Goal: Task Accomplishment & Management: Complete application form

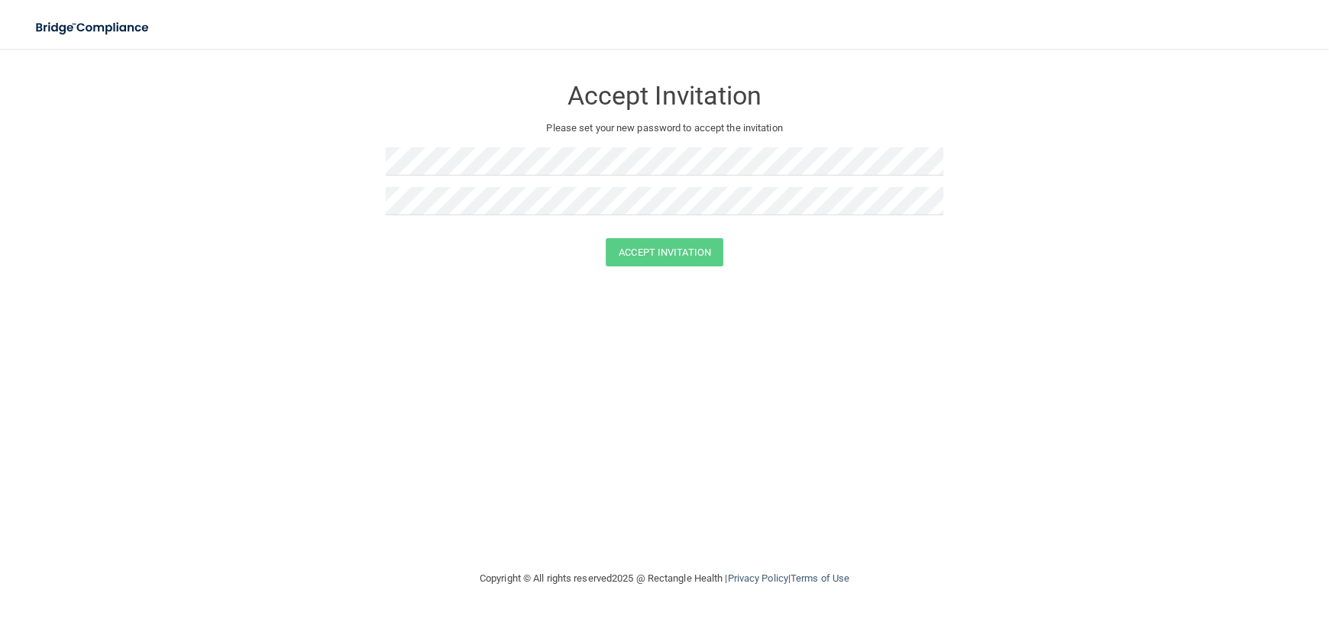
click at [407, 138] on div "Accept Invitation Please set your new password to accept the invitation" at bounding box center [664, 151] width 557 height 174
click at [678, 246] on button "Accept Invitation" at bounding box center [665, 252] width 118 height 28
click at [417, 147] on div "Accept Invitation Please set your new password to accept the invitation Token i…" at bounding box center [664, 162] width 557 height 196
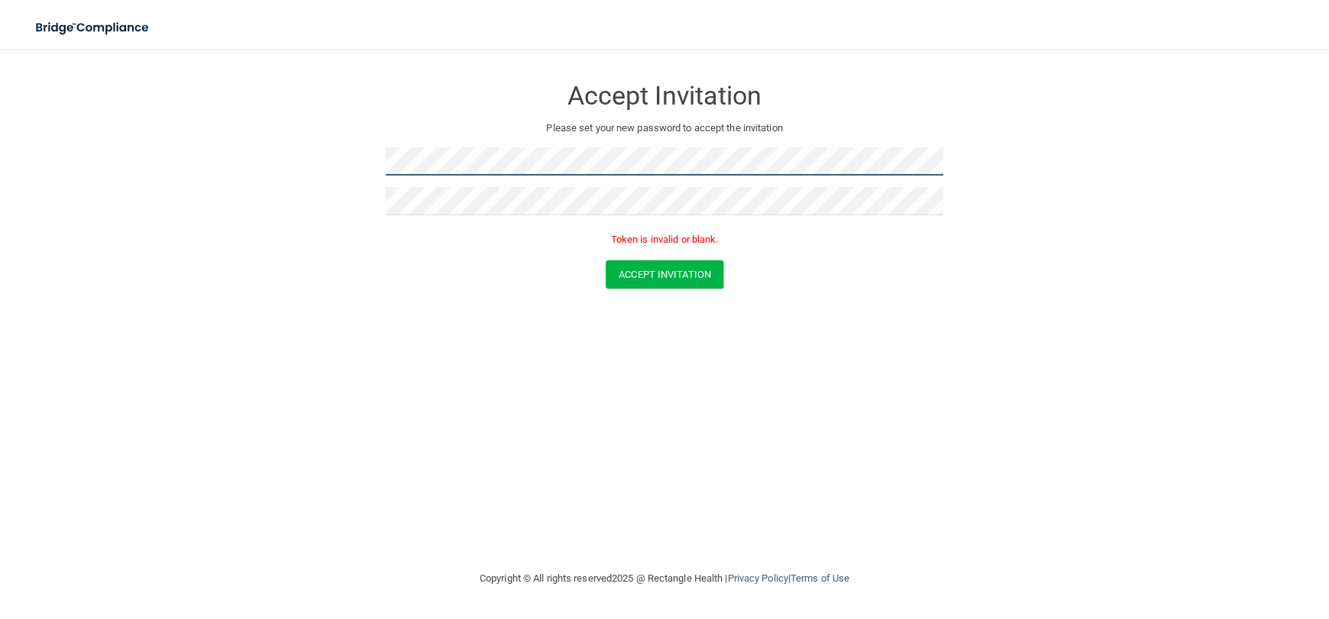
drag, startPoint x: 417, startPoint y: 144, endPoint x: 294, endPoint y: 163, distance: 124.4
click at [296, 163] on form "Accept Invitation Please set your new password to accept the invitation Token i…" at bounding box center [665, 185] width 1268 height 243
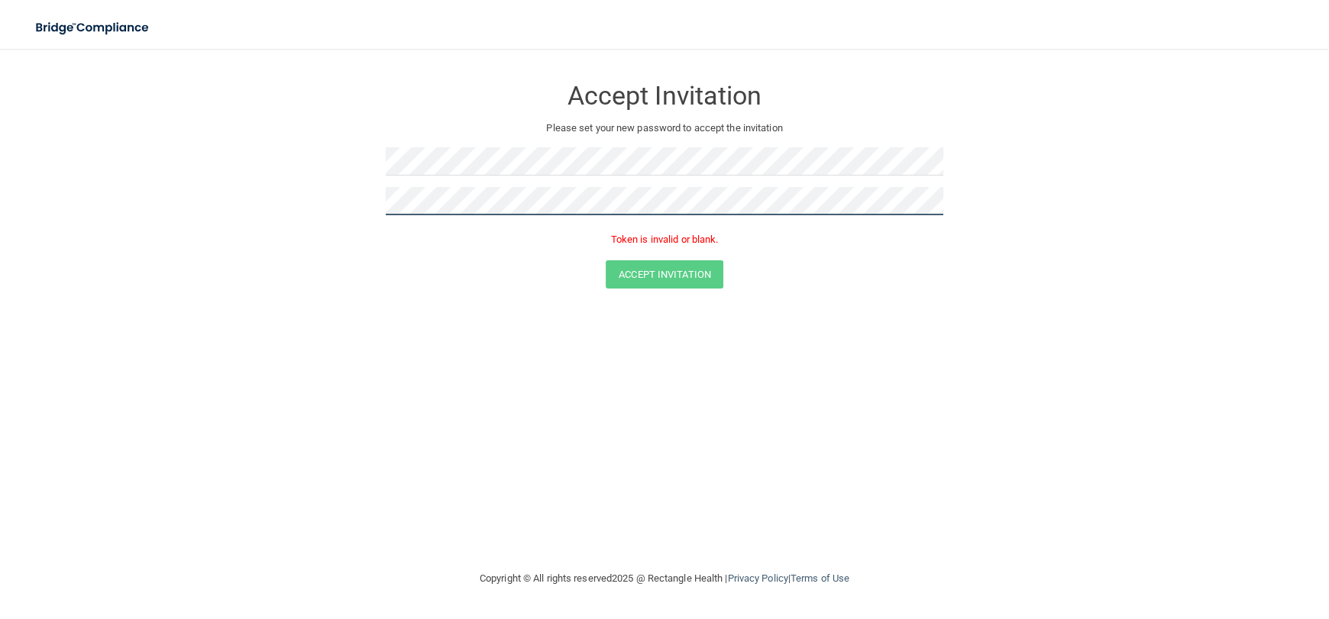
click at [301, 179] on form "Accept Invitation Please set your new password to accept the invitation Token i…" at bounding box center [665, 185] width 1268 height 243
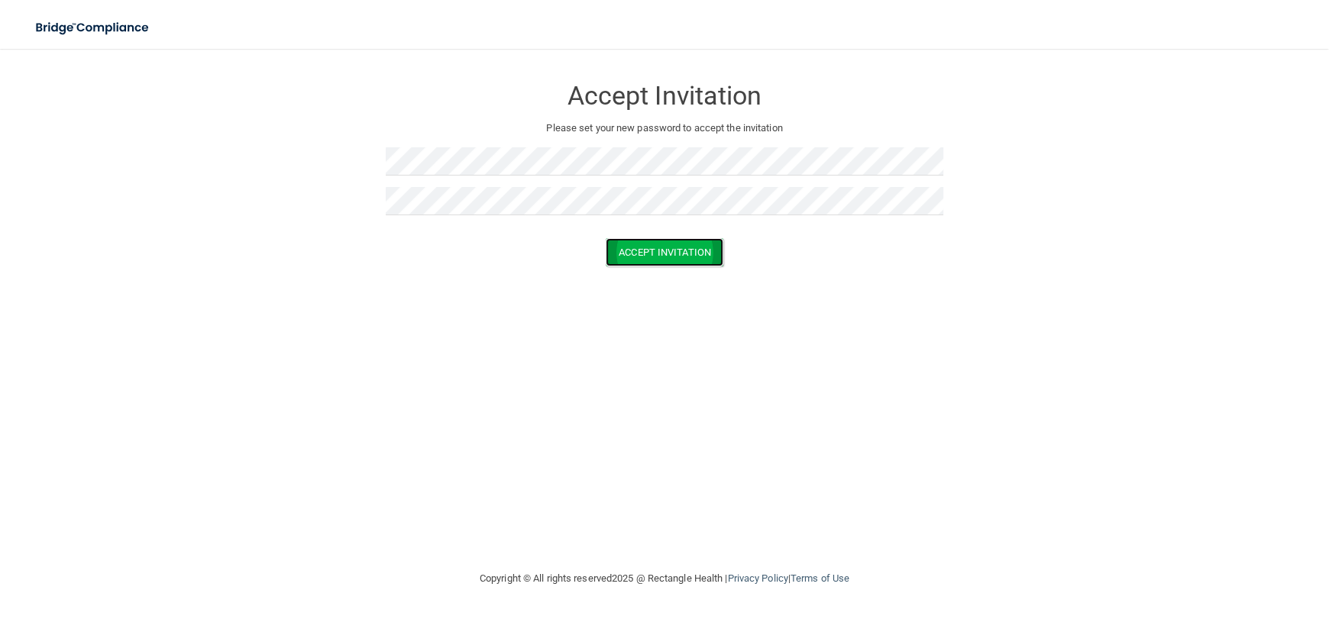
click at [651, 264] on button "Accept Invitation" at bounding box center [665, 252] width 118 height 28
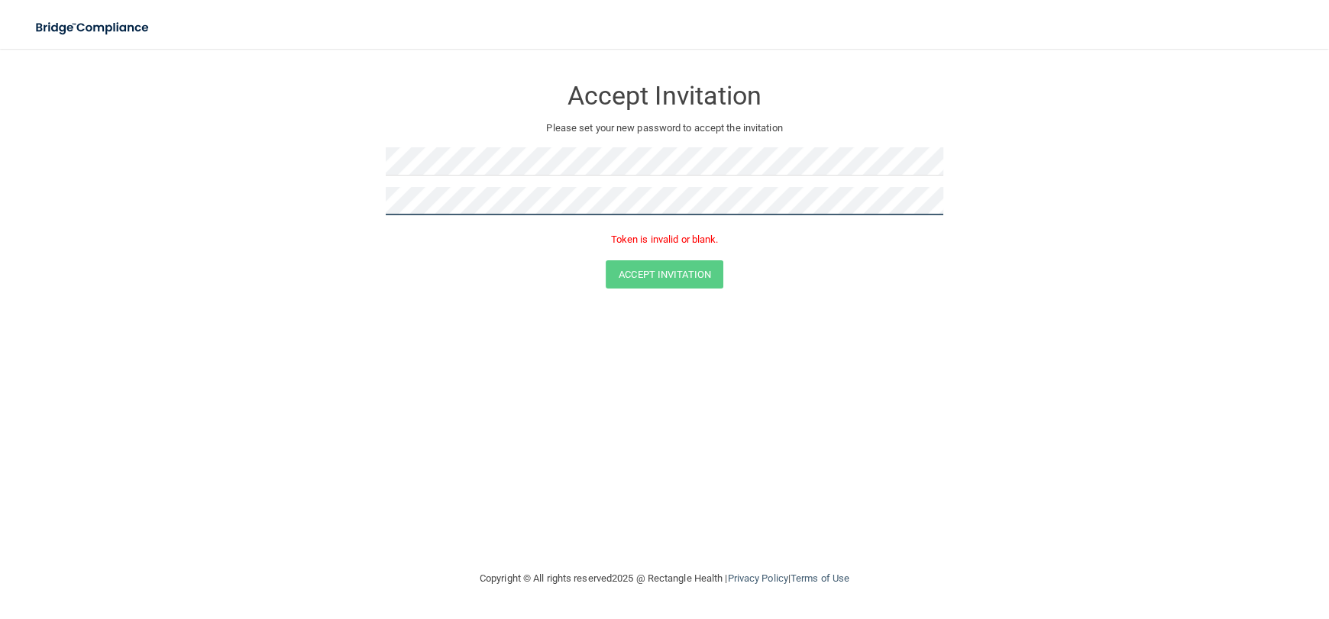
click at [297, 196] on form "Accept Invitation Please set your new password to accept the invitation Token i…" at bounding box center [665, 185] width 1268 height 243
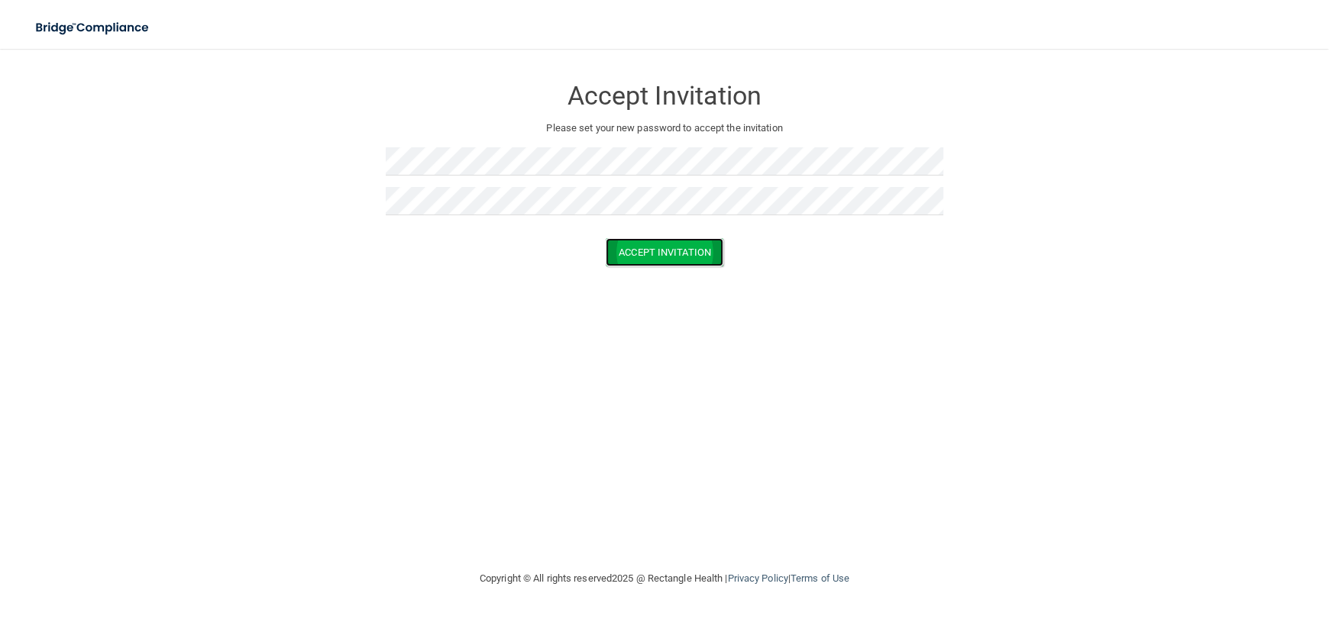
click at [651, 259] on button "Accept Invitation" at bounding box center [665, 252] width 118 height 28
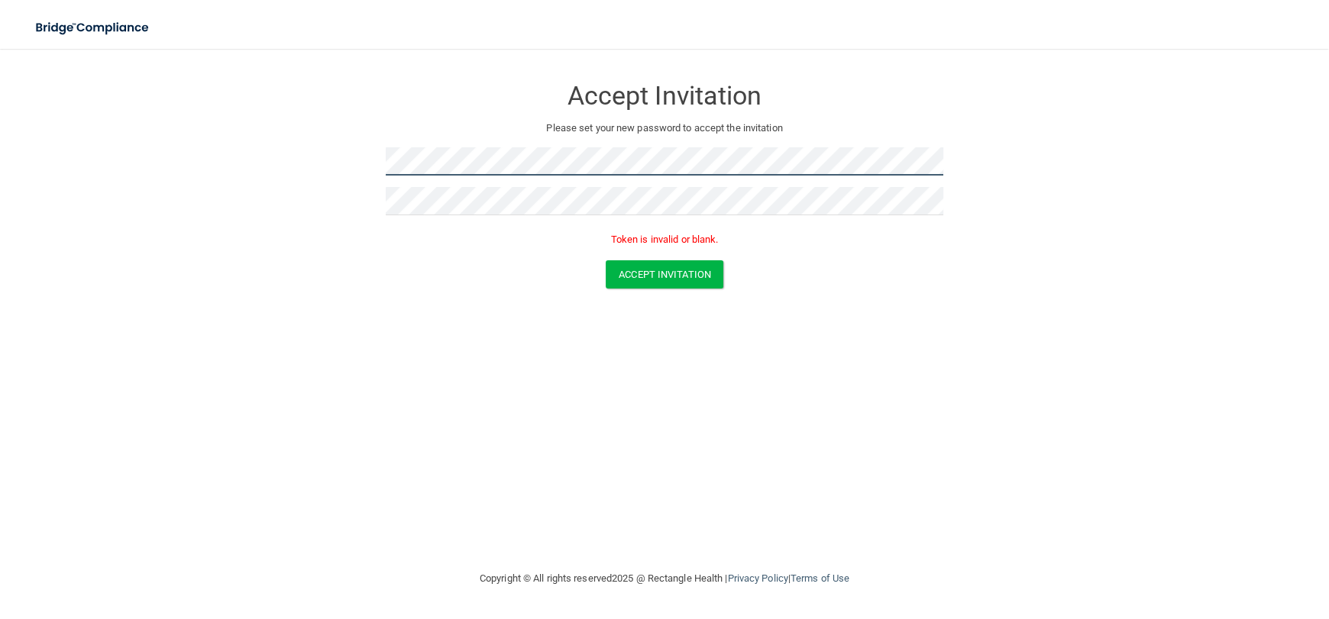
click at [337, 157] on form "Accept Invitation Please set your new password to accept the invitation Token i…" at bounding box center [665, 185] width 1268 height 243
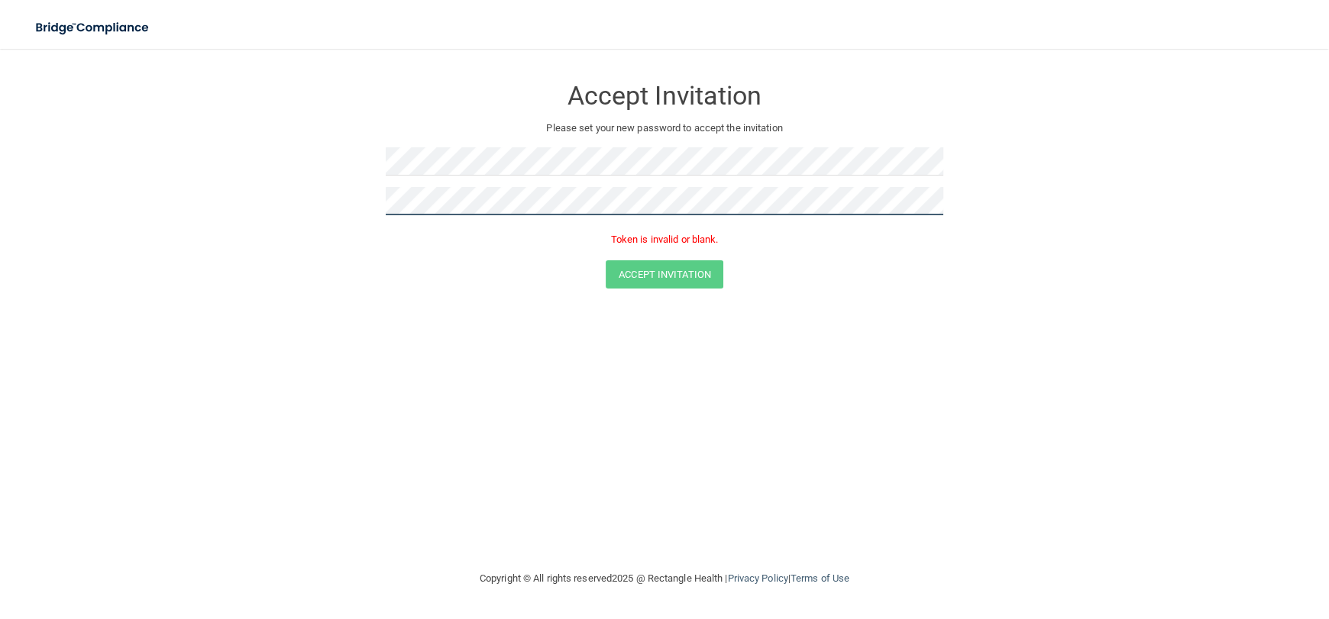
click at [367, 201] on form "Accept Invitation Please set your new password to accept the invitation Token i…" at bounding box center [665, 185] width 1268 height 243
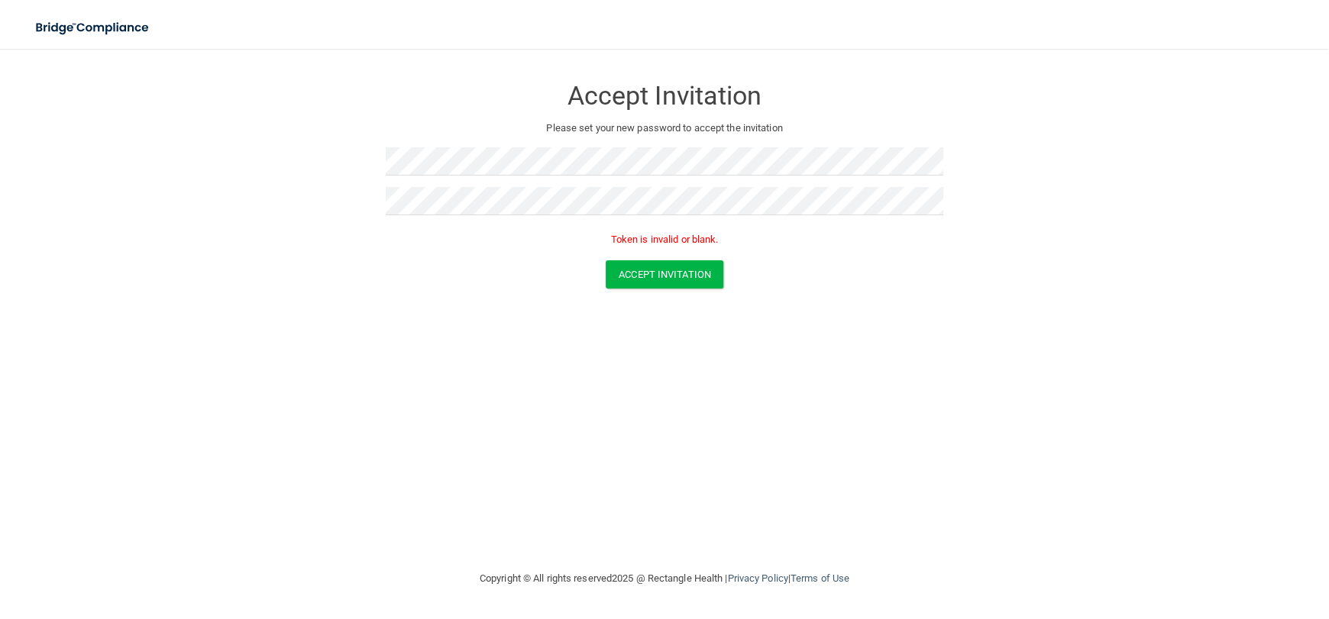
click at [670, 296] on form "Accept Invitation Please set your new password to accept the invitation Token i…" at bounding box center [665, 185] width 1268 height 243
click at [681, 283] on button "Accept Invitation" at bounding box center [665, 274] width 118 height 28
drag, startPoint x: 618, startPoint y: 259, endPoint x: 622, endPoint y: 247, distance: 12.3
click at [618, 260] on button "Accept Invitation" at bounding box center [665, 252] width 118 height 28
click at [668, 281] on button "Accept Invitation" at bounding box center [665, 274] width 118 height 28
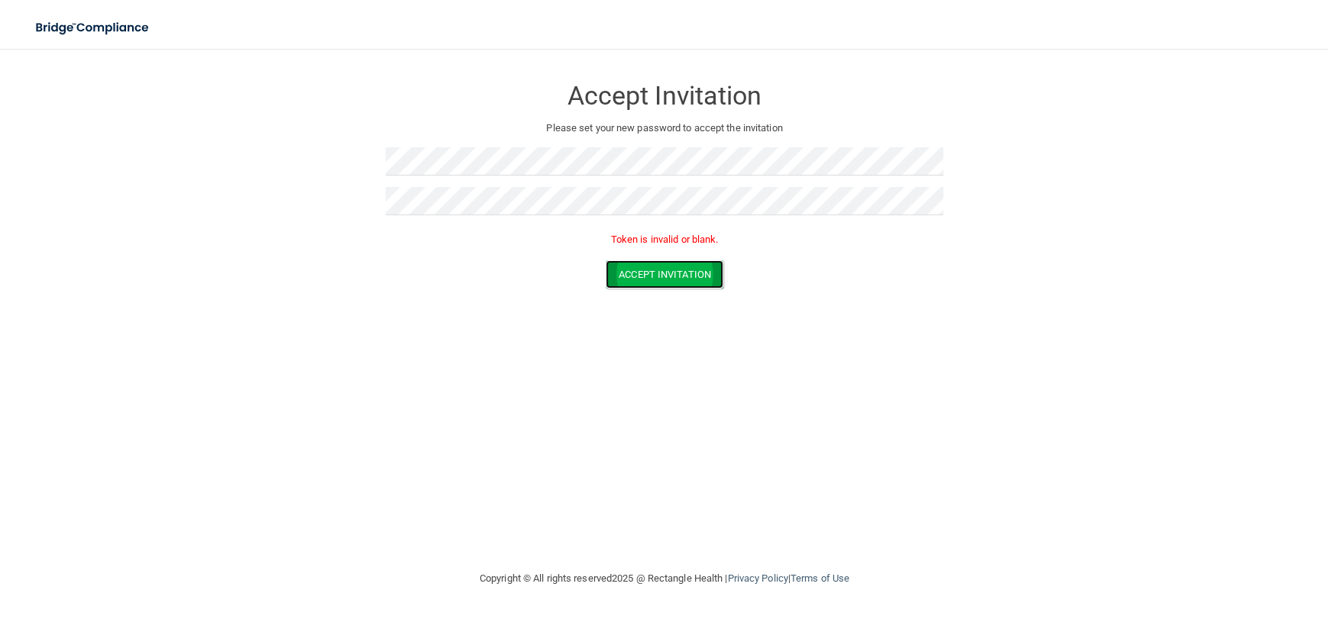
click at [709, 268] on button "Accept Invitation" at bounding box center [665, 274] width 118 height 28
